Goal: Find specific page/section: Find specific page/section

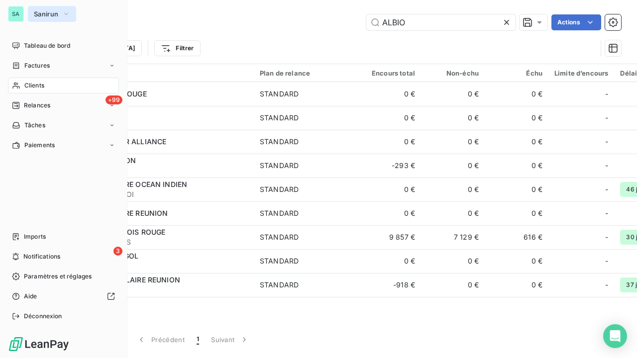
click at [32, 13] on button "Sanirun" at bounding box center [52, 14] width 48 height 16
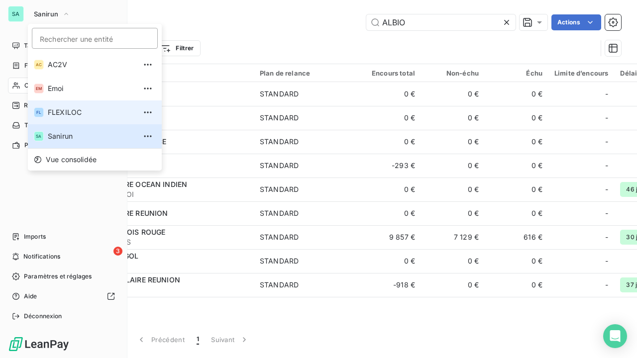
click at [57, 115] on span "FLEXILOC" at bounding box center [92, 113] width 88 height 10
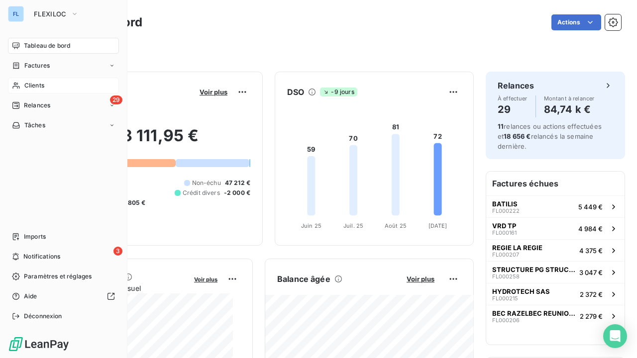
click at [36, 89] on span "Clients" at bounding box center [34, 85] width 20 height 9
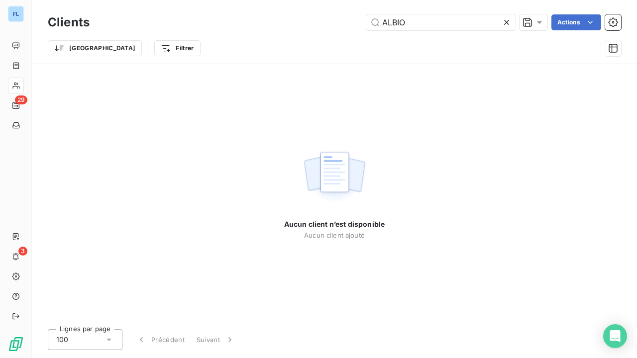
click at [503, 24] on icon at bounding box center [507, 22] width 10 height 10
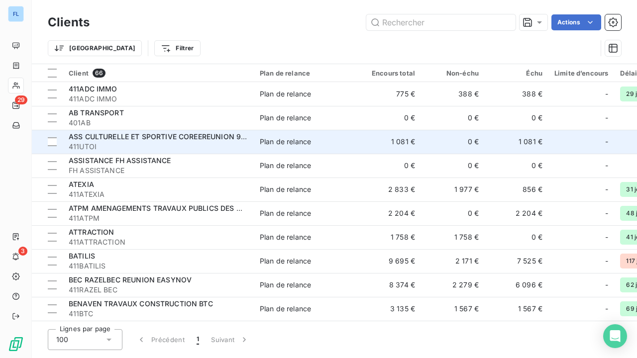
click at [131, 135] on span "ASS CULTURELLE ET SPORTIVE COREEREUNION 974" at bounding box center [159, 136] width 180 height 8
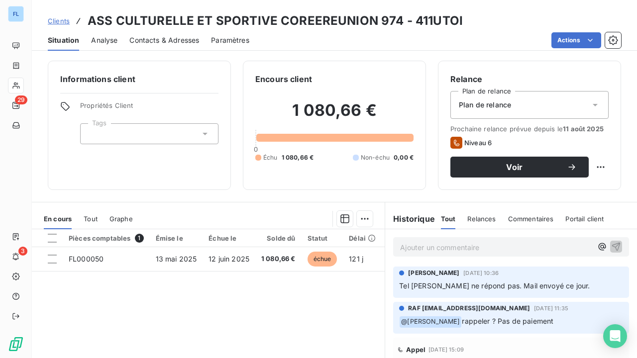
click at [59, 23] on span "Clients" at bounding box center [59, 21] width 22 height 8
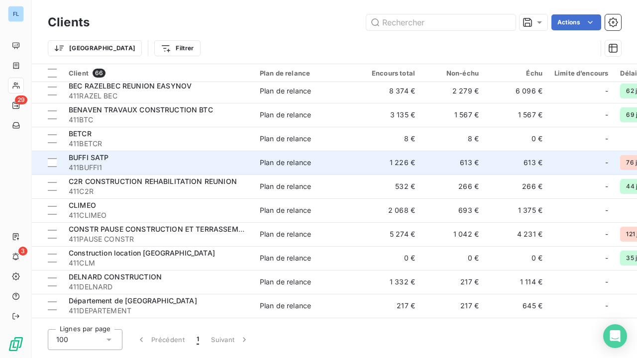
scroll to position [221, 0]
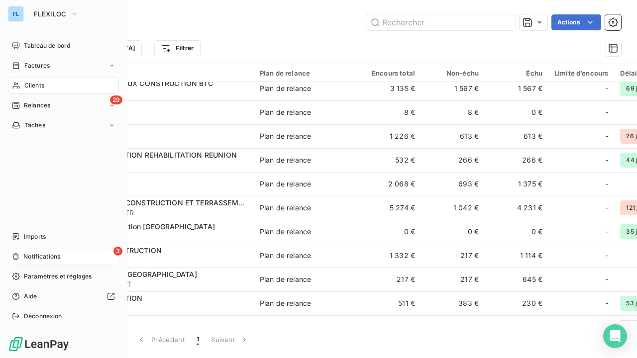
click at [18, 256] on icon at bounding box center [15, 257] width 7 height 8
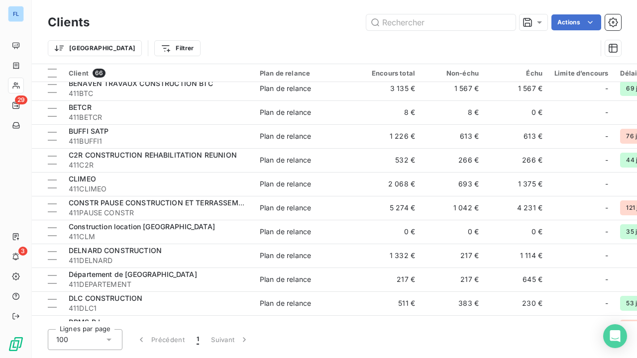
click at [313, 28] on div "Actions" at bounding box center [362, 22] width 520 height 16
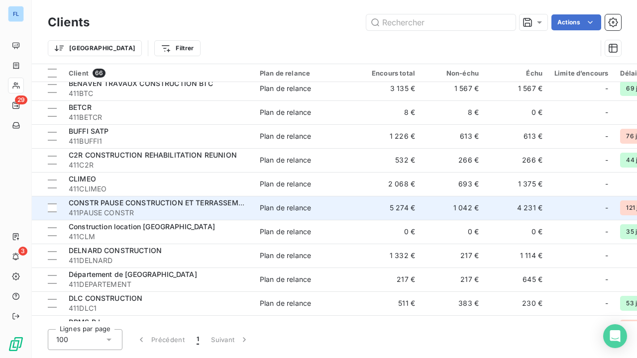
click at [128, 204] on span "CONSTR PAUSE CONSTRUCTION ET TERRASSEMENT" at bounding box center [161, 203] width 184 height 8
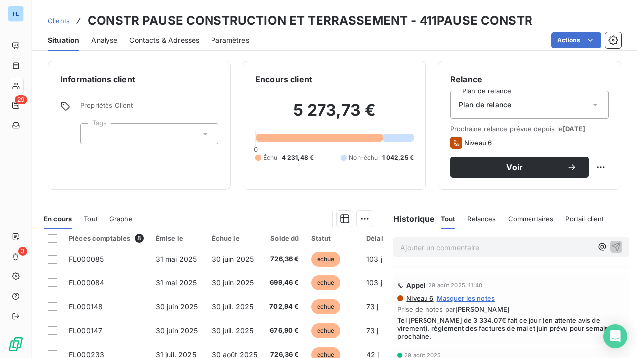
scroll to position [29, 0]
click at [61, 21] on span "Clients" at bounding box center [59, 21] width 22 height 8
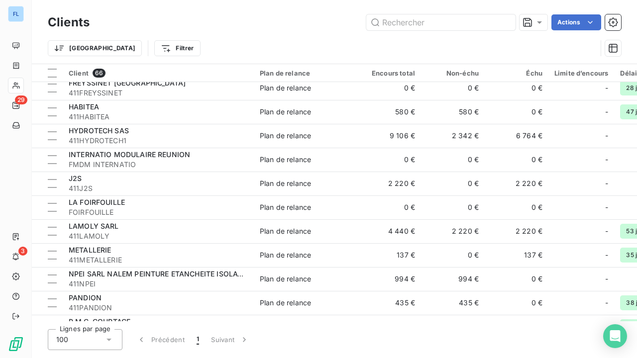
scroll to position [627, 0]
click at [108, 242] on td "LAMOLY SARL 411LAMOLY" at bounding box center [158, 232] width 191 height 24
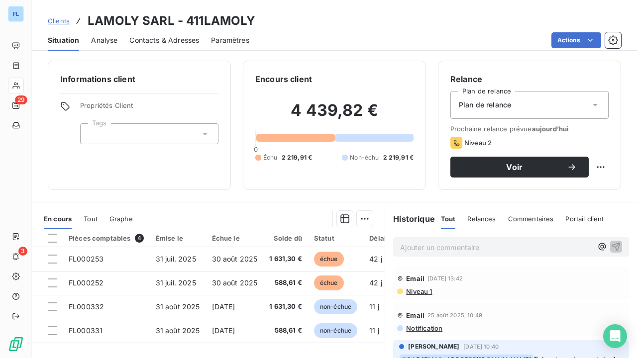
click at [59, 19] on span "Clients" at bounding box center [59, 21] width 22 height 8
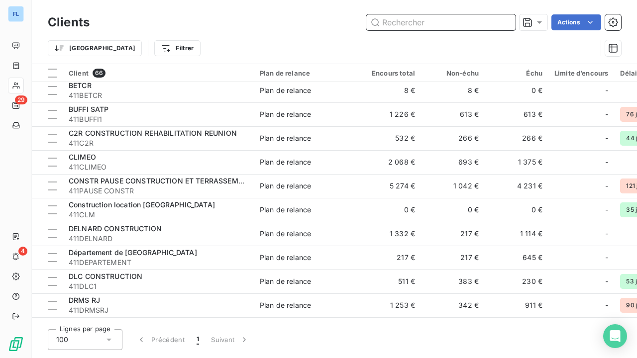
scroll to position [1341, 0]
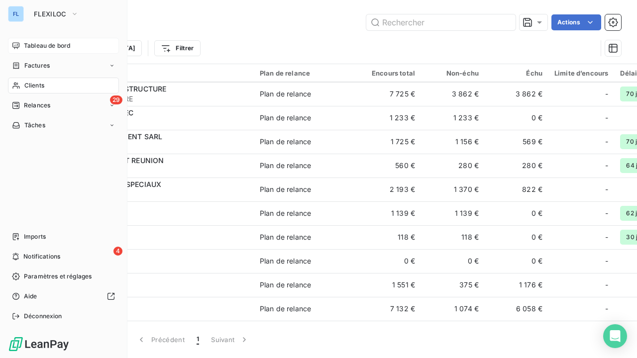
click at [23, 46] on div "Tableau de bord" at bounding box center [63, 46] width 111 height 16
